Goal: Check status: Check status

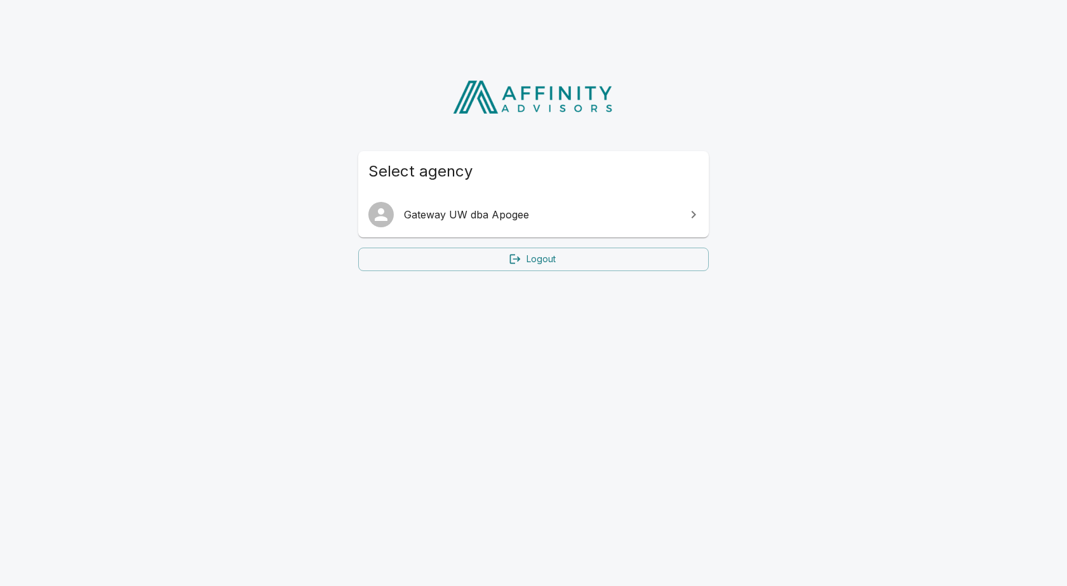
click at [518, 220] on span "Gateway UW dba Apogee" at bounding box center [541, 214] width 274 height 15
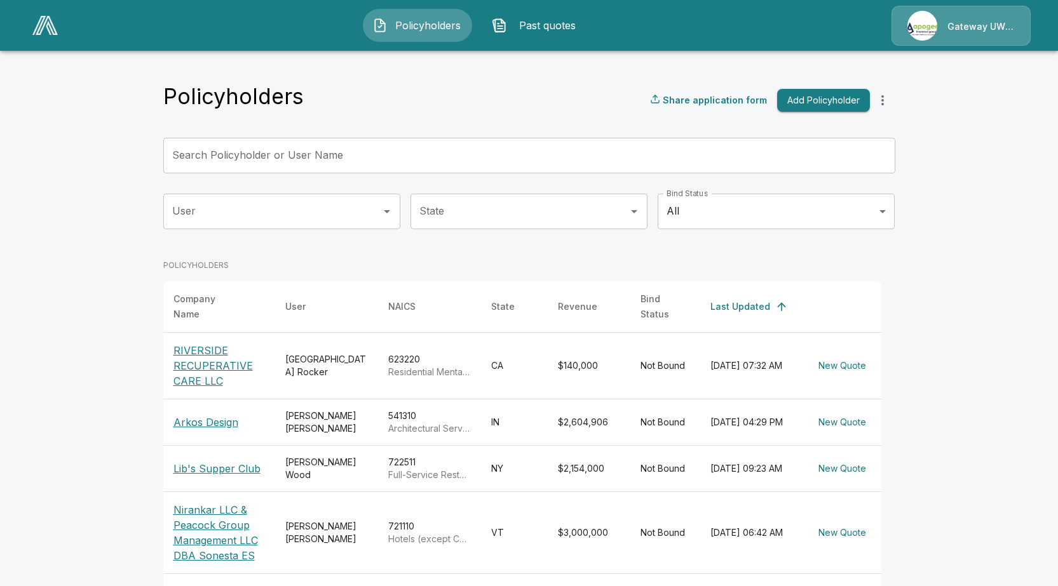
click at [191, 422] on p "Arkos Design" at bounding box center [218, 422] width 91 height 15
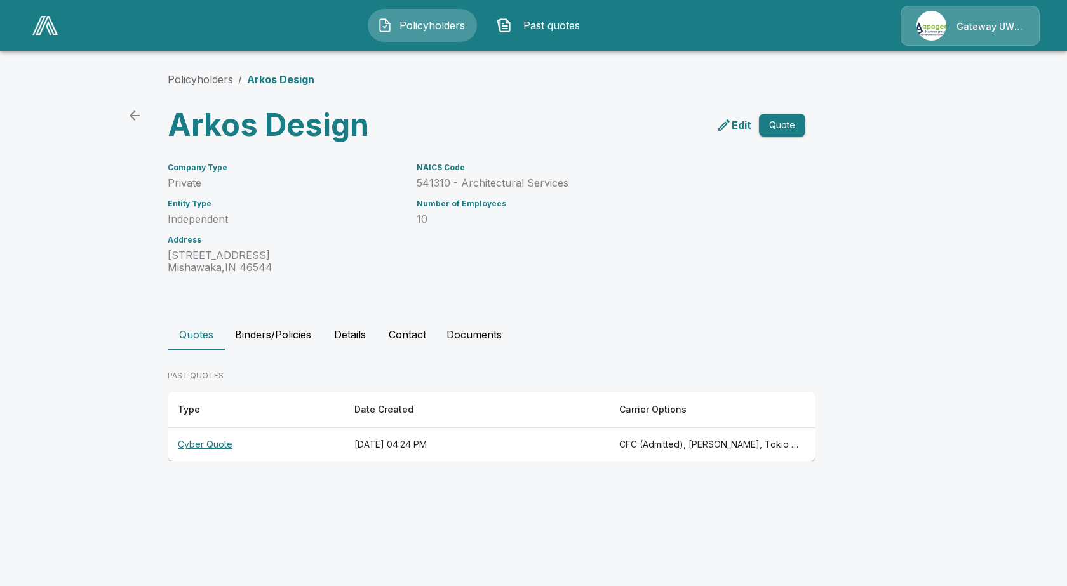
click at [203, 440] on th "Cyber Quote" at bounding box center [256, 445] width 177 height 34
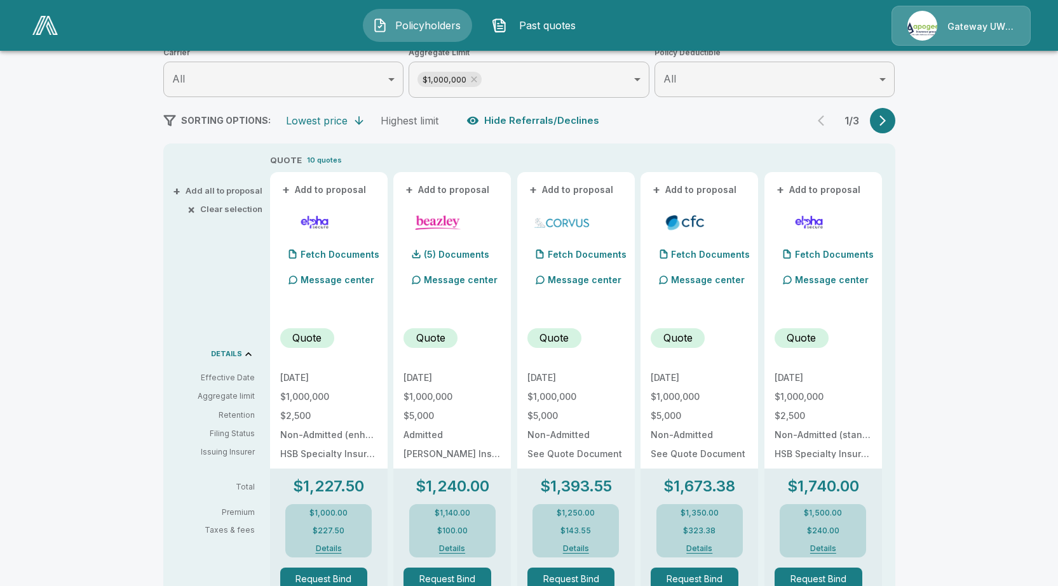
scroll to position [254, 0]
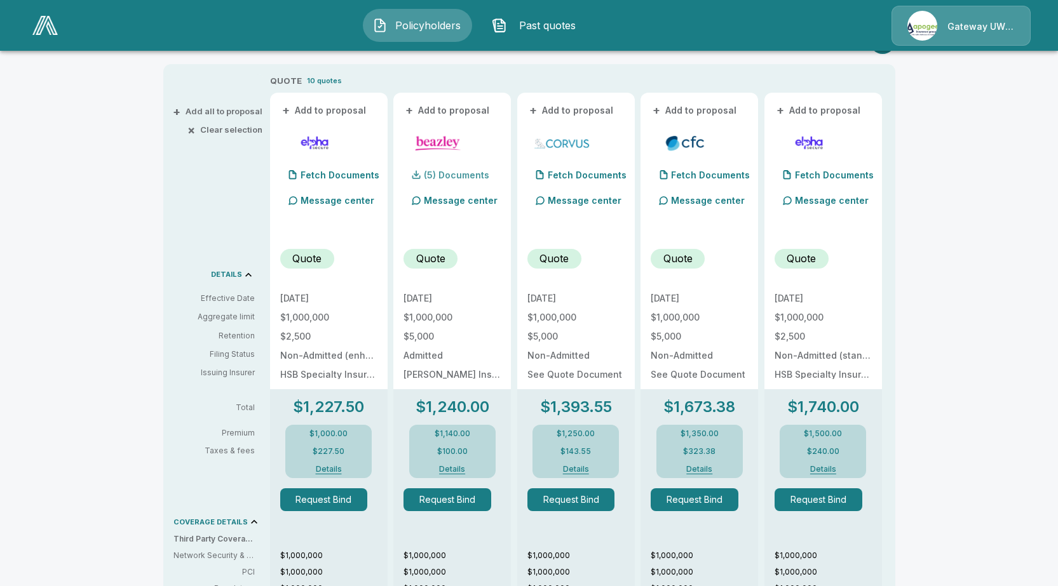
click at [450, 173] on p "(5) Documents" at bounding box center [456, 175] width 65 height 9
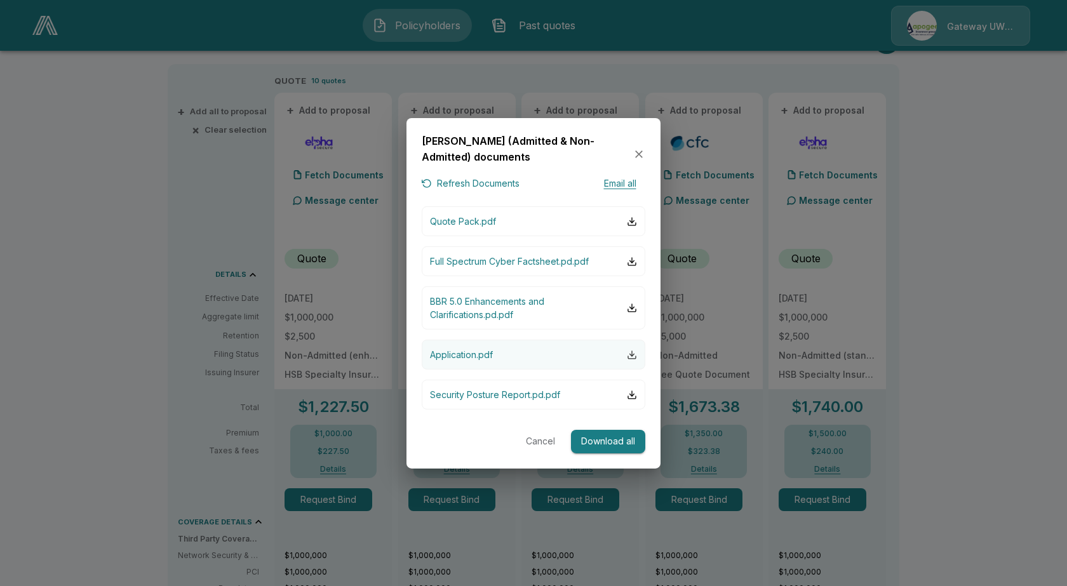
click at [631, 352] on div "button" at bounding box center [632, 355] width 10 height 10
click at [126, 302] on div at bounding box center [533, 293] width 1067 height 586
